Goal: Task Accomplishment & Management: Manage account settings

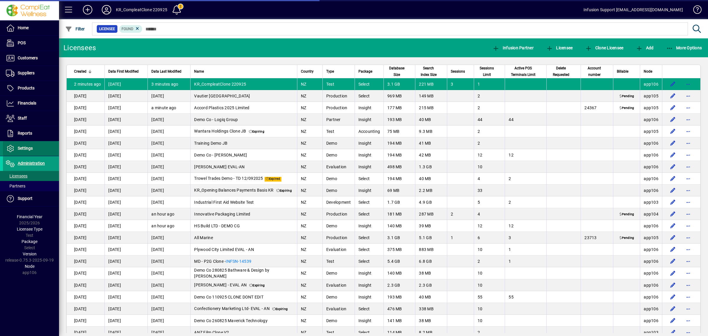
click at [27, 148] on span "Settings" at bounding box center [25, 148] width 15 height 5
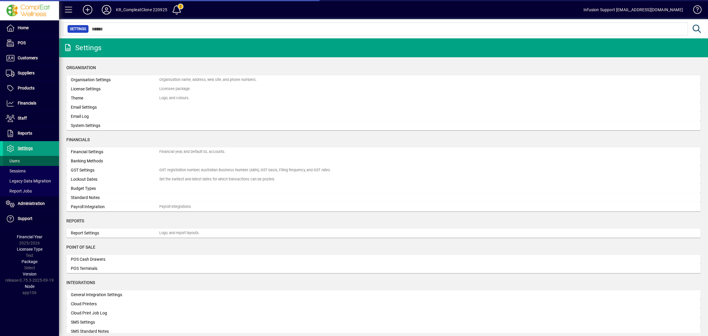
click at [22, 160] on span at bounding box center [31, 161] width 56 height 14
